Goal: Navigation & Orientation: Find specific page/section

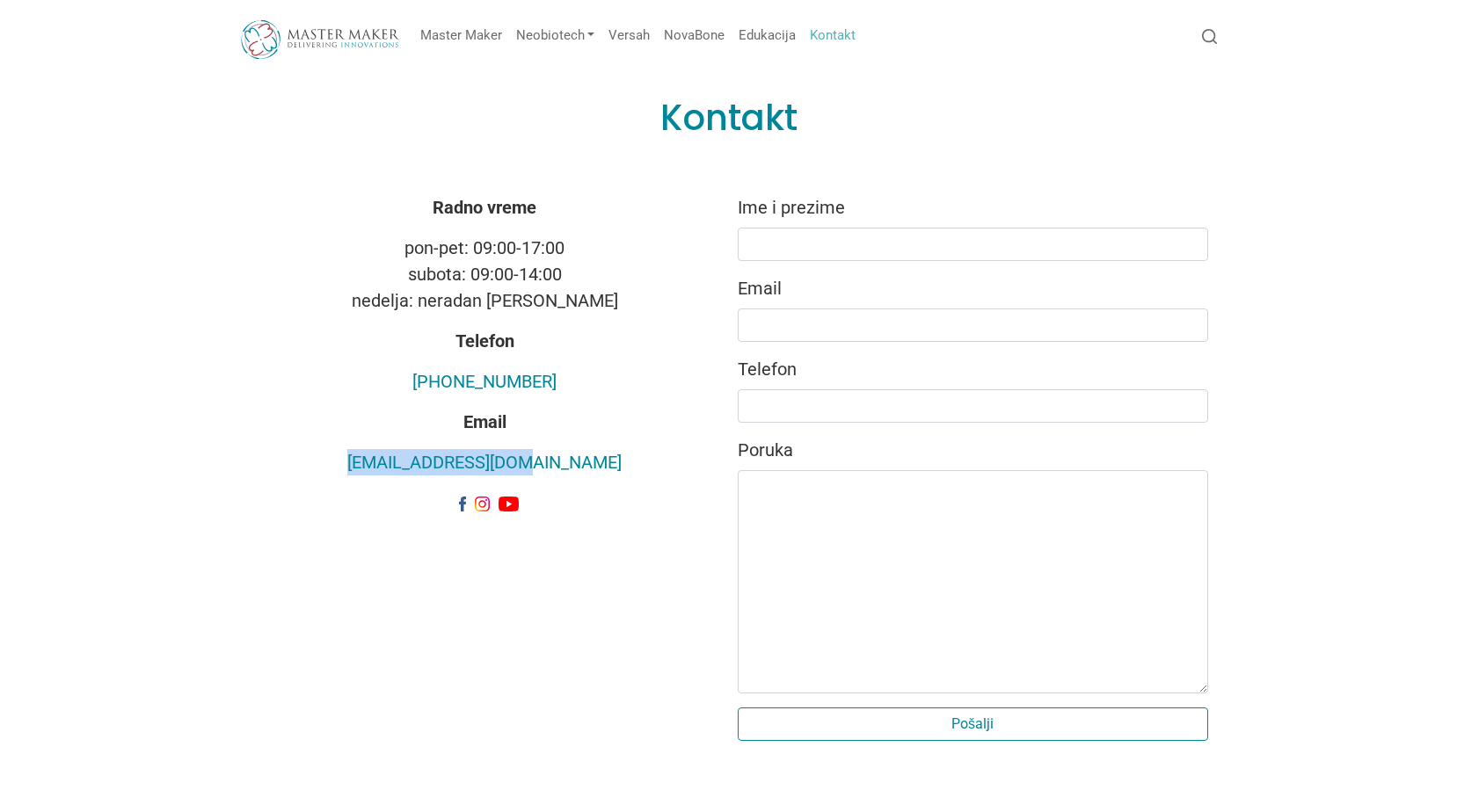
click at [299, 41] on img at bounding box center [320, 39] width 158 height 39
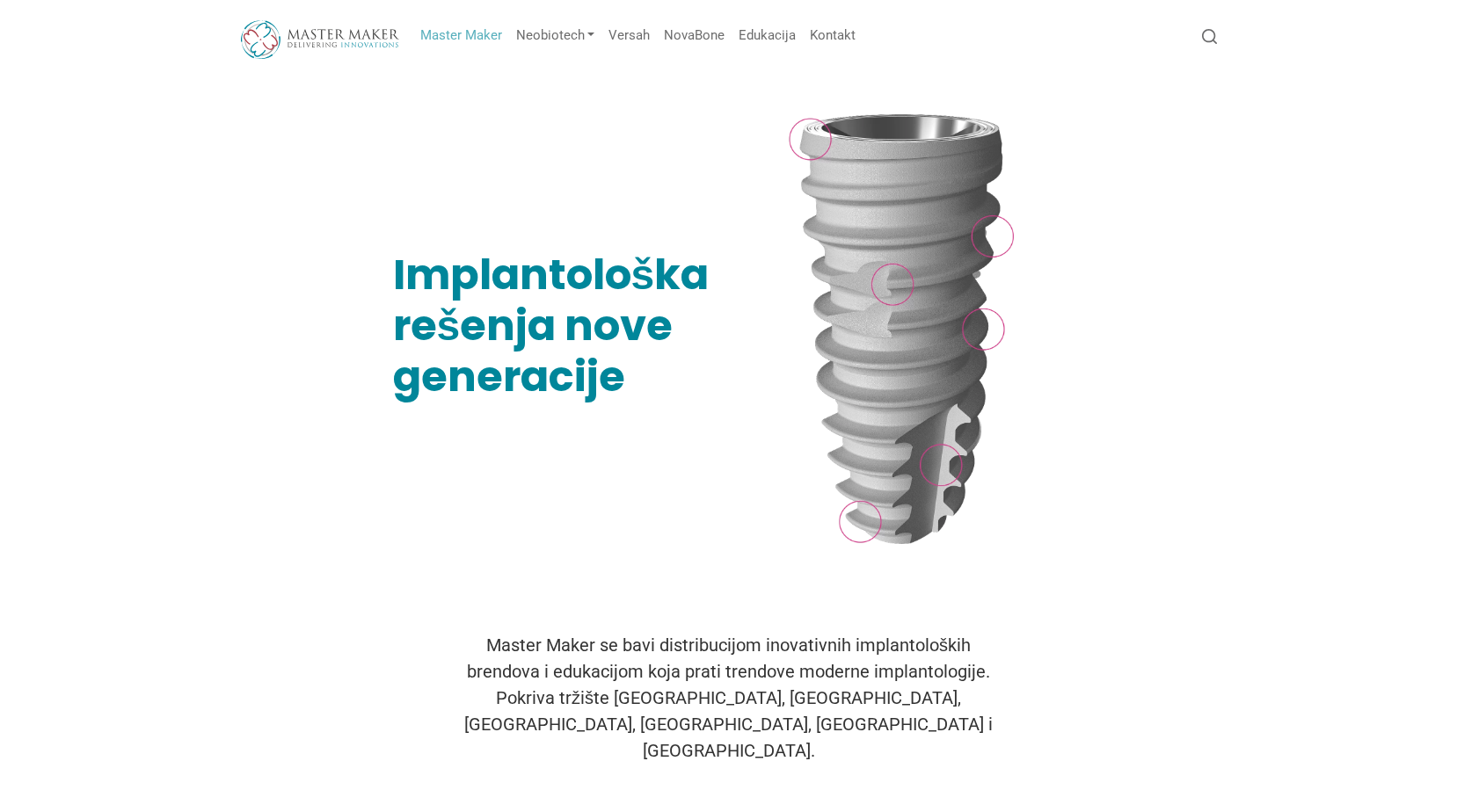
click at [480, 41] on link "Master Maker" at bounding box center [461, 35] width 96 height 34
click at [832, 38] on link "Kontakt" at bounding box center [832, 35] width 60 height 34
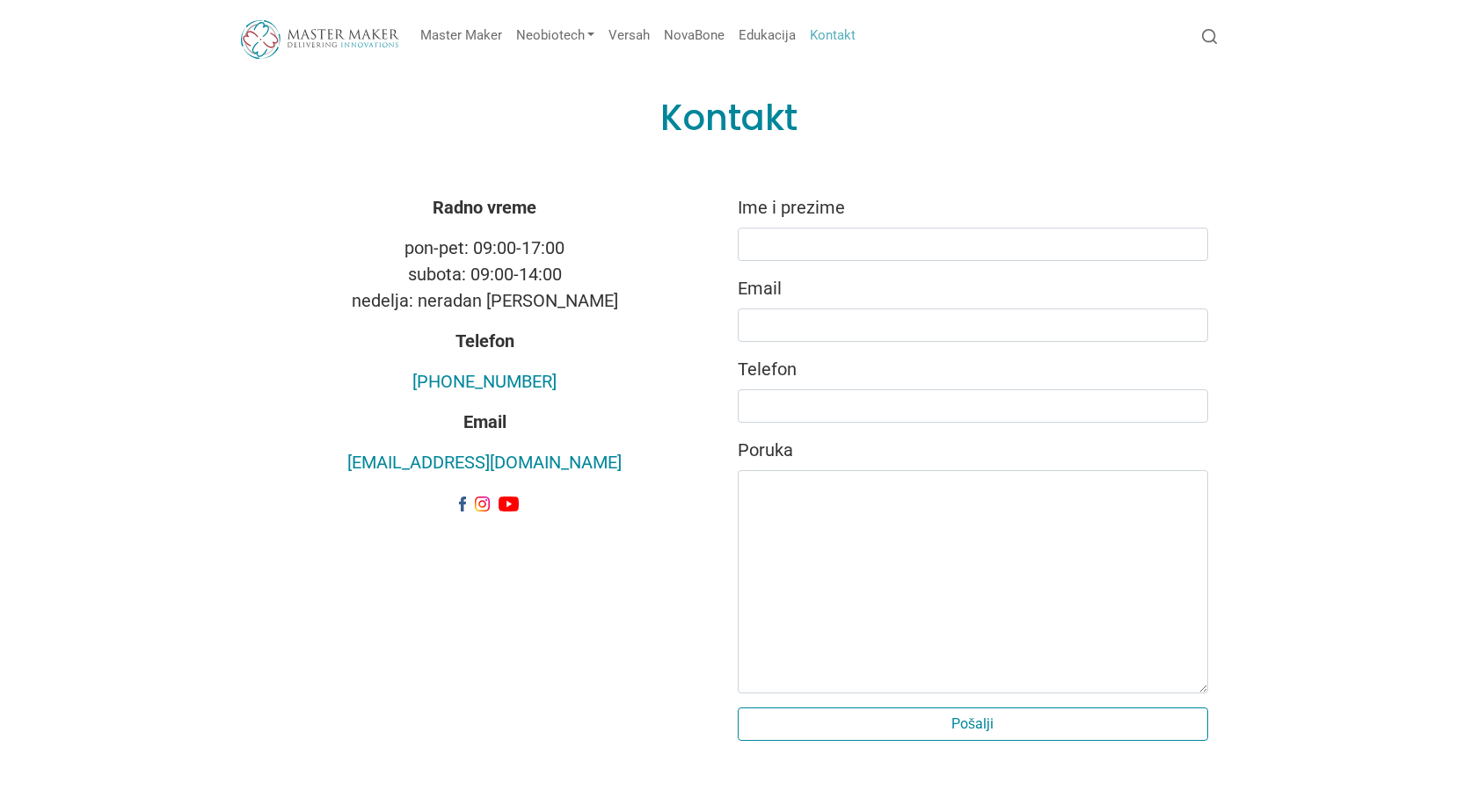
click at [353, 30] on img at bounding box center [320, 39] width 158 height 39
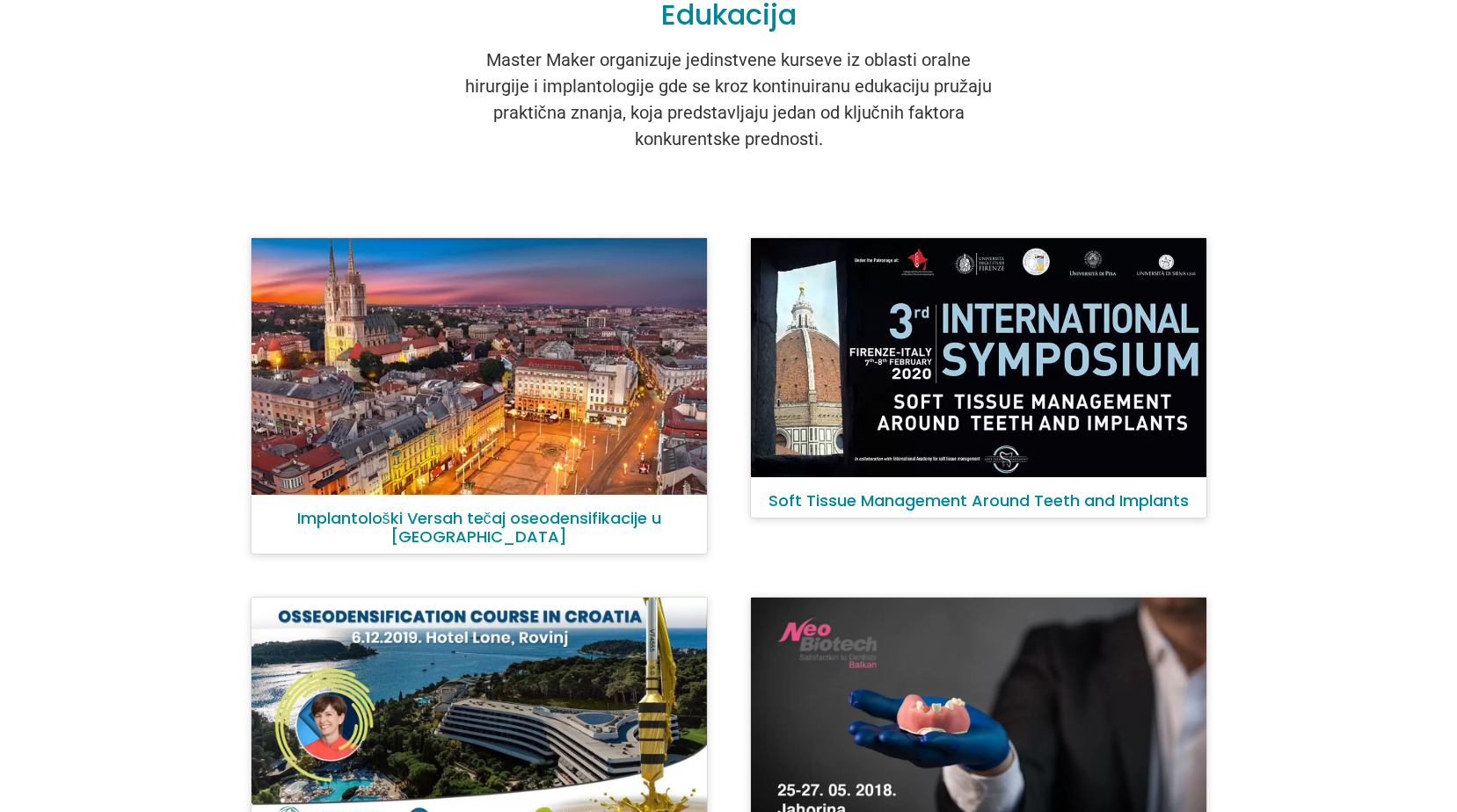
scroll to position [1435, 0]
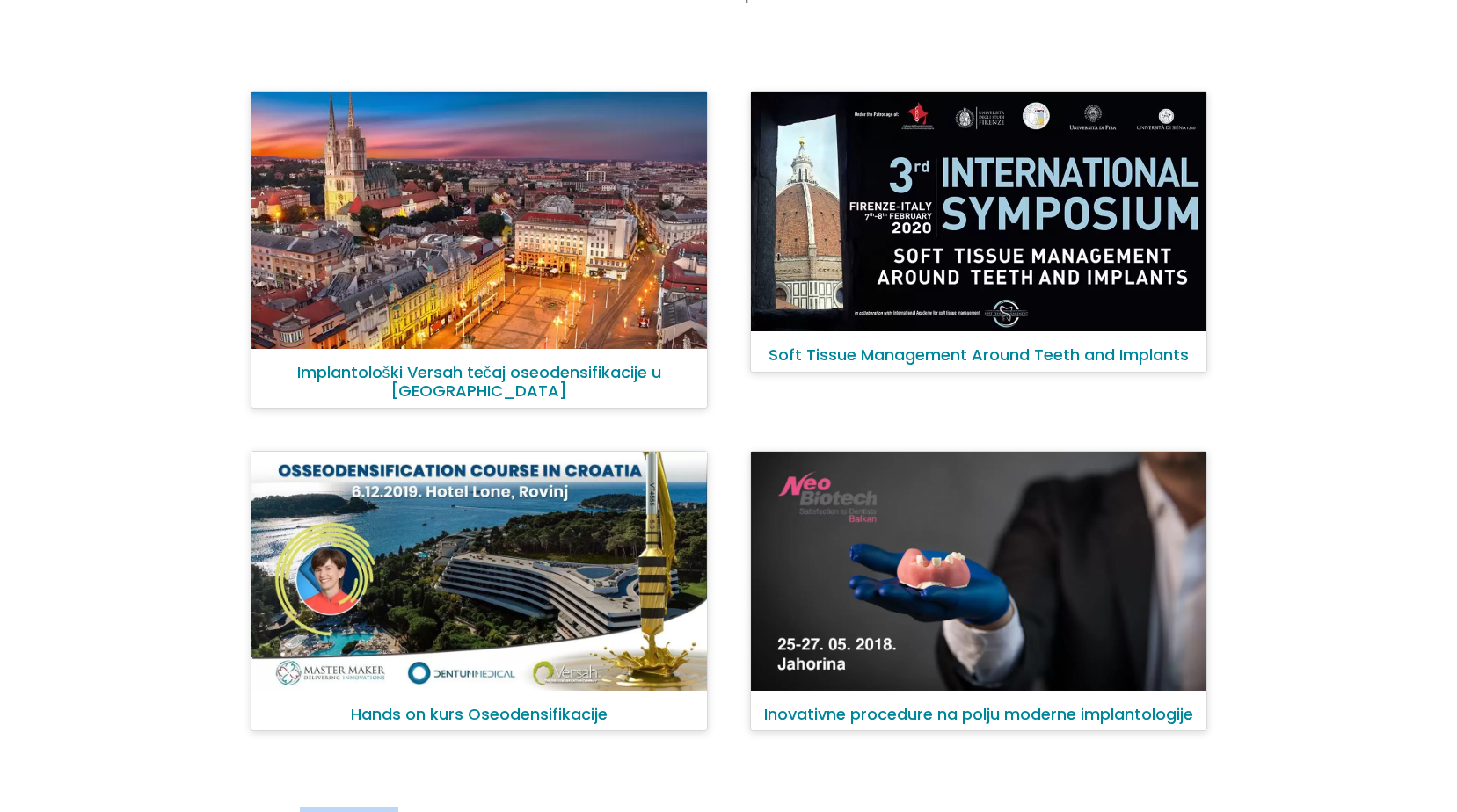
drag, startPoint x: 396, startPoint y: 771, endPoint x: 300, endPoint y: 774, distance: 96.0
click at [300, 807] on div "© 2025. Master Maker" at bounding box center [320, 819] width 158 height 24
copy div "Master Maker"
